Goal: Transaction & Acquisition: Subscribe to service/newsletter

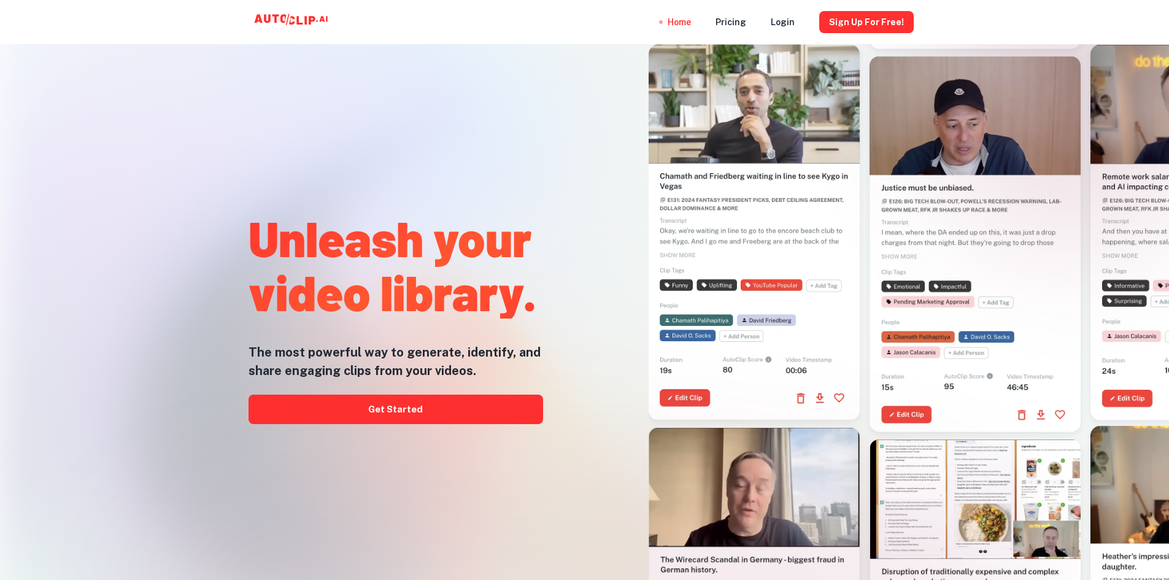
click at [345, 382] on div "Unleash your video library. The most powerful way to generate, identify, and sh…" at bounding box center [395, 315] width 294 height 580
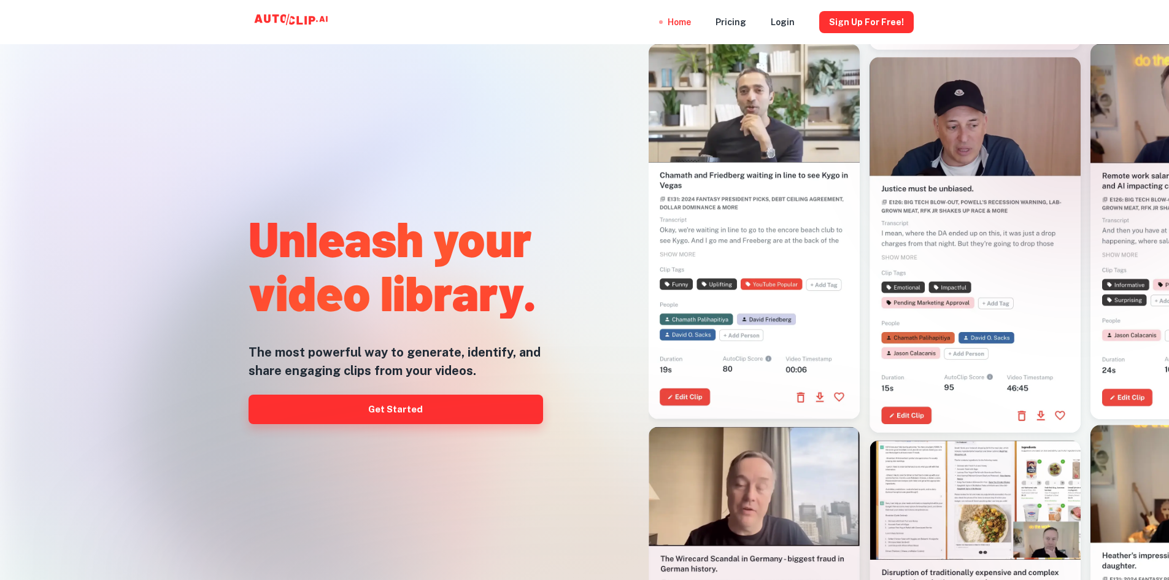
click at [347, 398] on link "Get Started" at bounding box center [395, 408] width 294 height 29
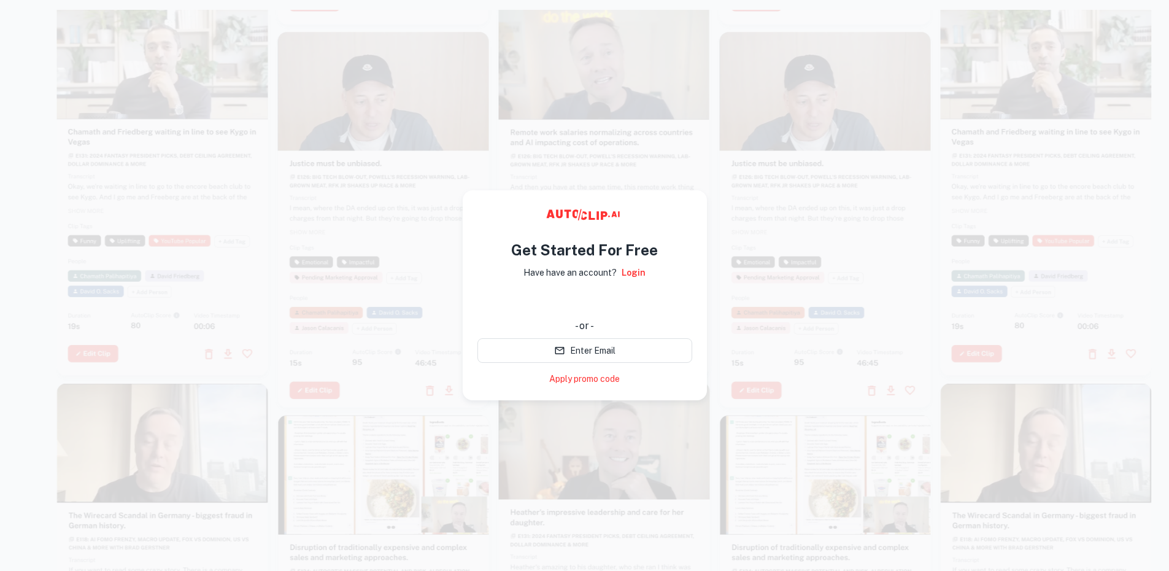
click at [543, 287] on div "Get Started For Free Have have an account? Login - or - Enter Email Apply promo…" at bounding box center [584, 307] width 215 height 156
